Goal: Find specific page/section: Find specific page/section

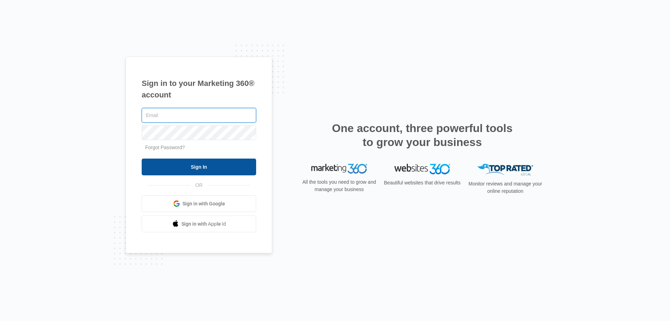
type input "[EMAIL_ADDRESS][DOMAIN_NAME]"
click at [182, 164] on input "Sign In" at bounding box center [199, 166] width 114 height 17
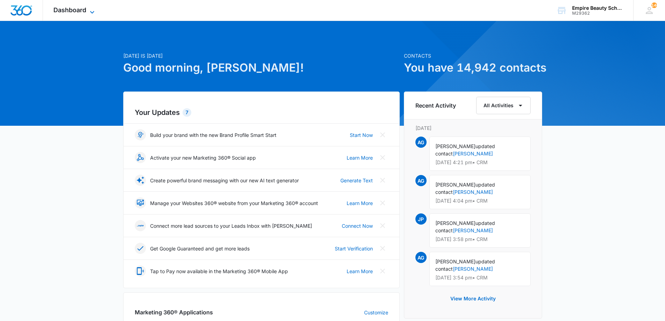
click at [85, 9] on span "Dashboard" at bounding box center [69, 9] width 33 height 7
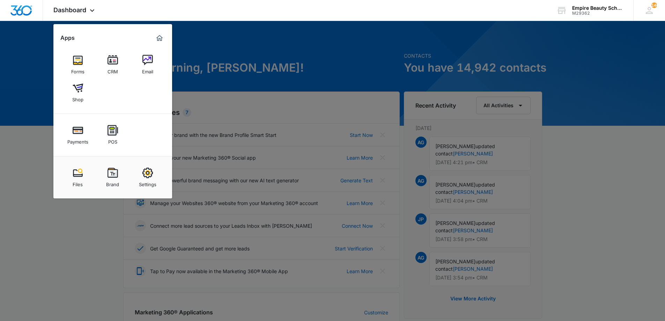
click at [117, 72] on div "CRM" at bounding box center [112, 69] width 10 height 9
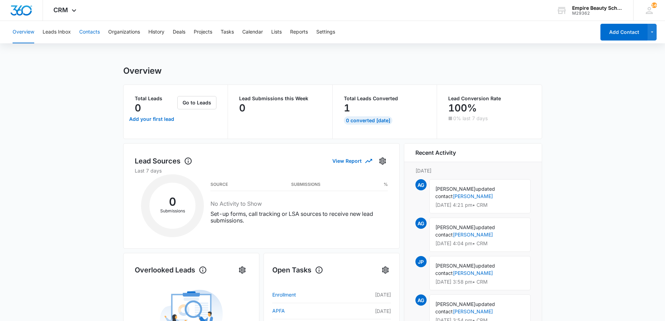
click at [95, 34] on button "Contacts" at bounding box center [89, 32] width 21 height 22
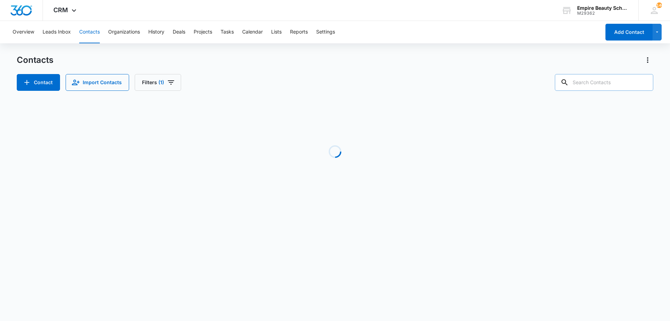
click at [604, 82] on input "text" at bounding box center [604, 82] width 98 height 17
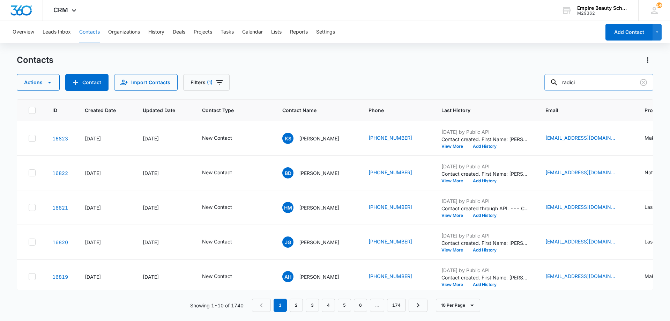
type input "radici"
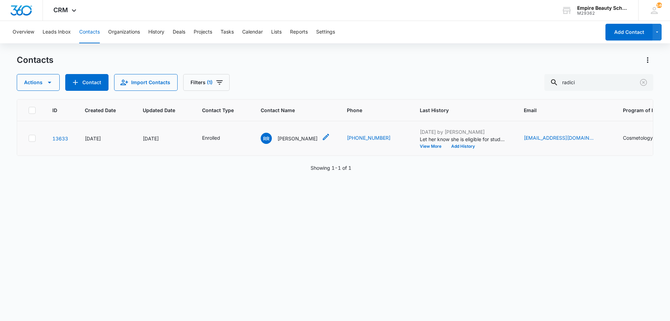
click at [292, 139] on p "[PERSON_NAME]" at bounding box center [297, 138] width 40 height 7
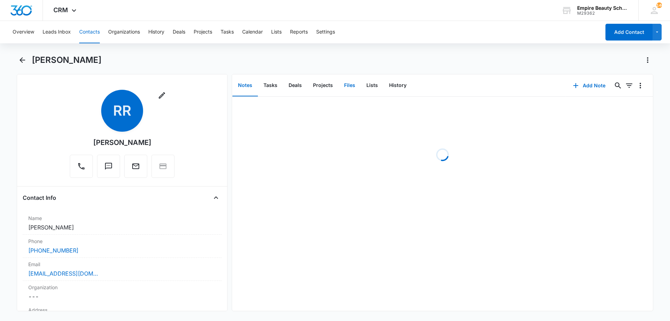
click at [344, 88] on button "Files" at bounding box center [349, 86] width 22 height 22
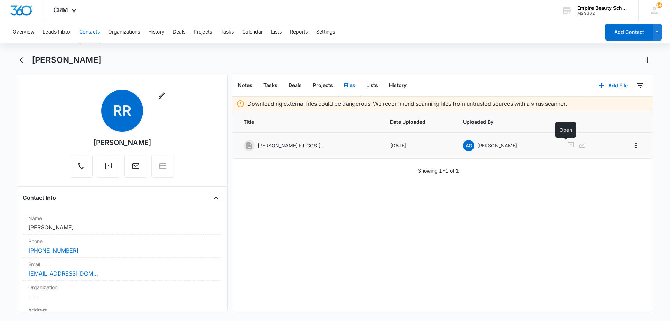
click at [568, 147] on icon at bounding box center [571, 145] width 6 height 6
